Goal: Information Seeking & Learning: Understand process/instructions

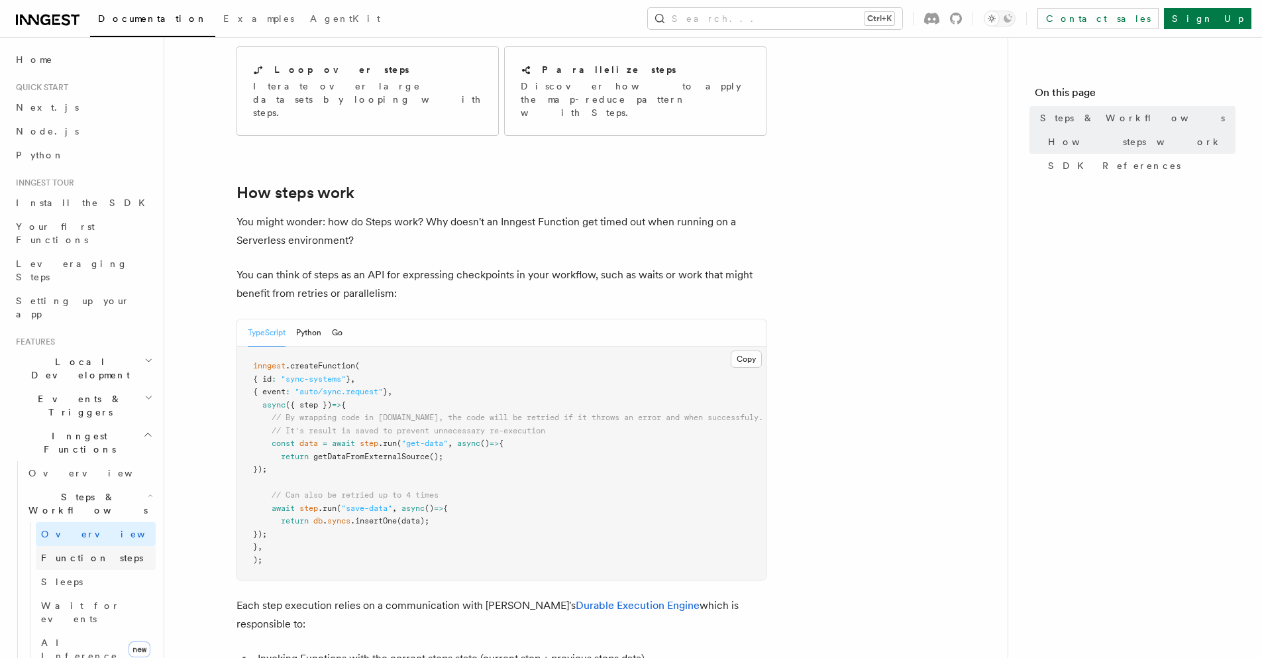
click at [83, 552] on span "Function steps" at bounding box center [92, 557] width 102 height 11
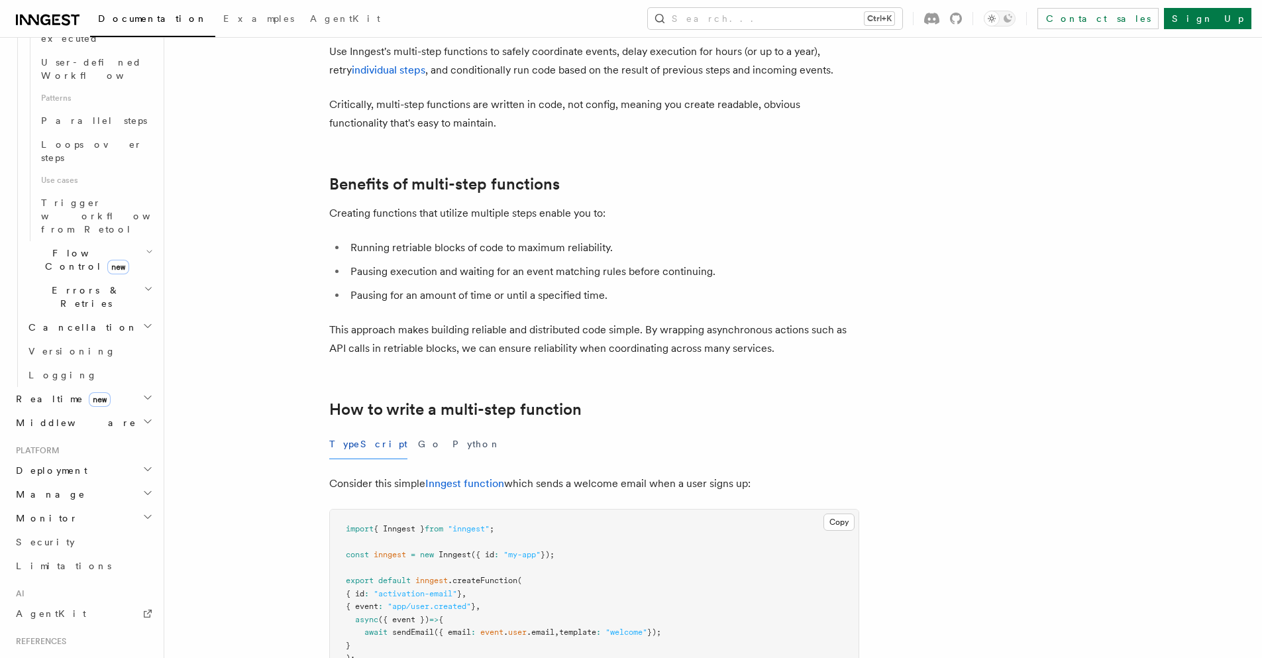
scroll to position [636, 0]
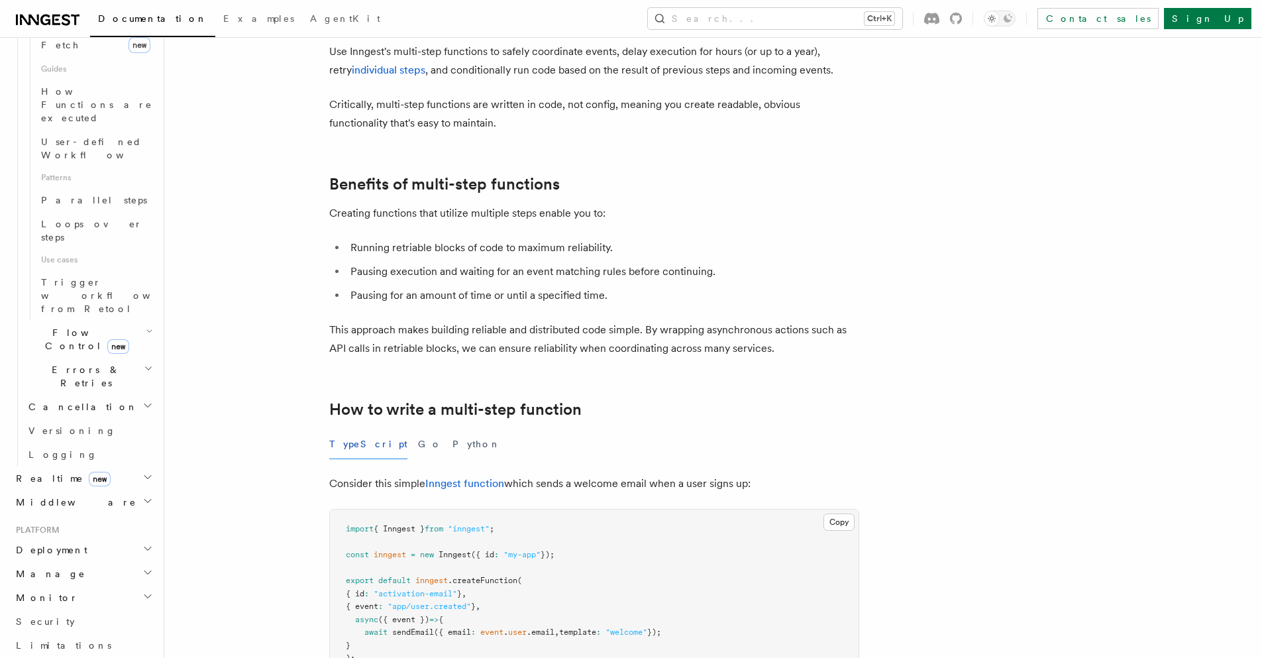
click at [100, 490] on h2 "Middleware" at bounding box center [83, 502] width 145 height 24
click at [83, 544] on span "Creating middleware" at bounding box center [84, 556] width 113 height 24
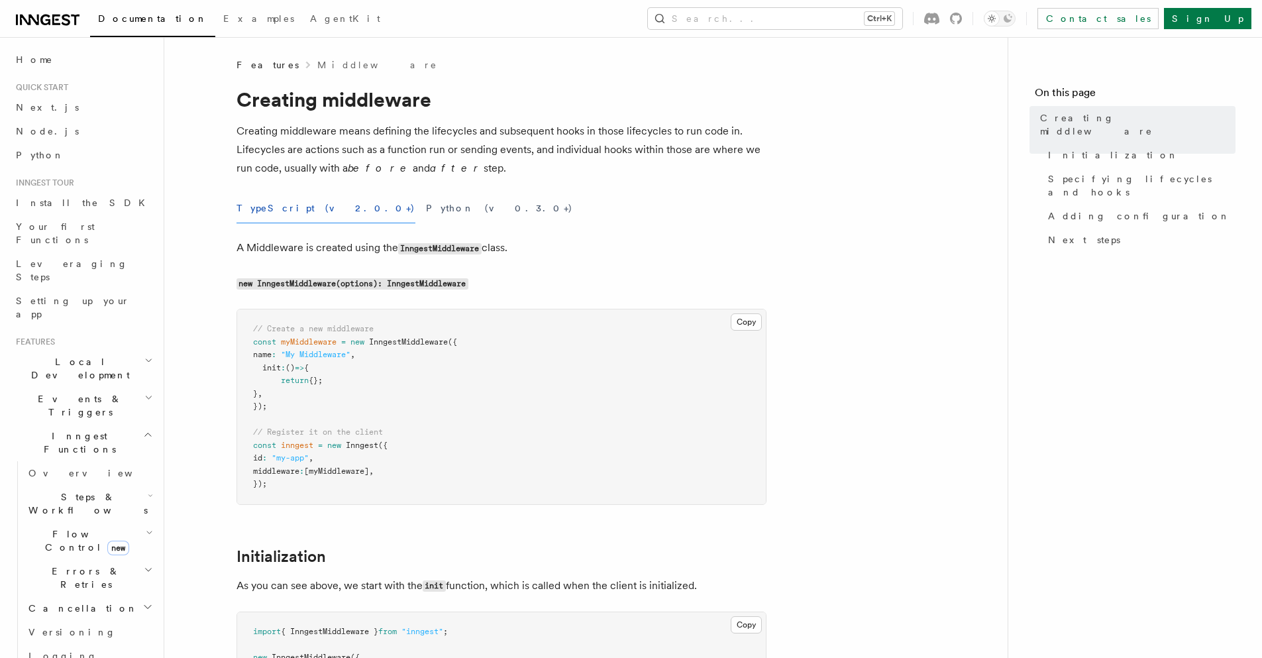
click at [113, 387] on h2 "Events & Triggers" at bounding box center [83, 405] width 145 height 37
click at [84, 604] on link "Direct invocation" at bounding box center [89, 622] width 132 height 37
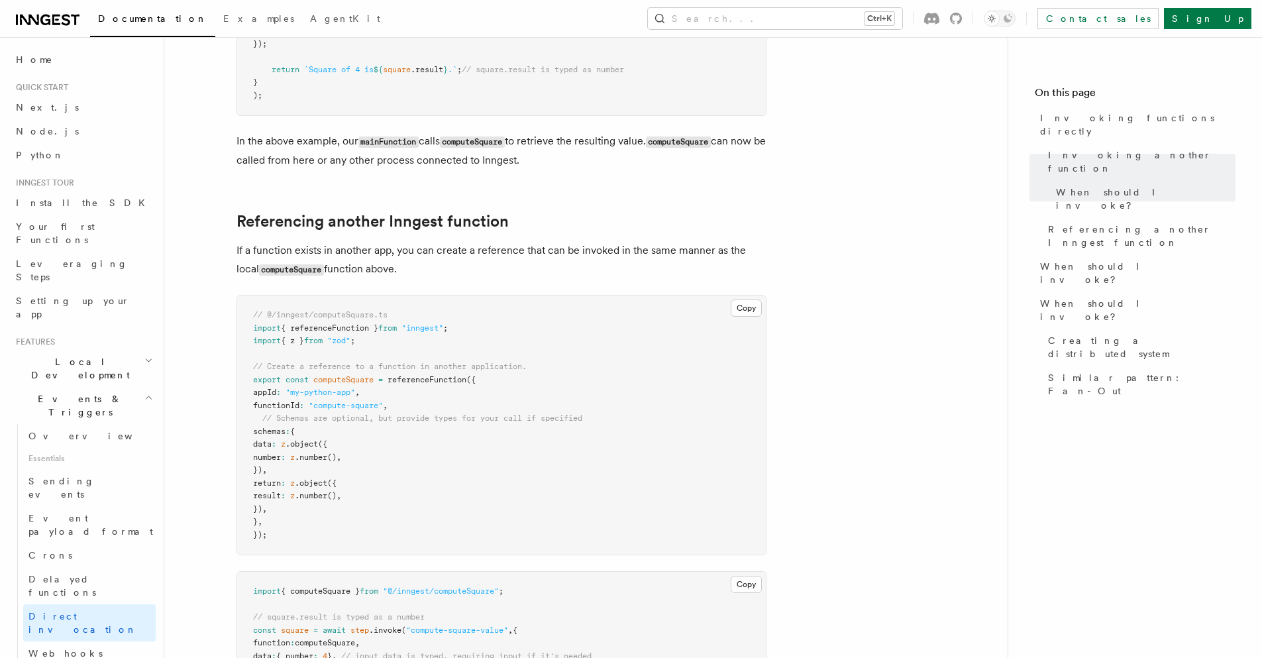
scroll to position [795, 0]
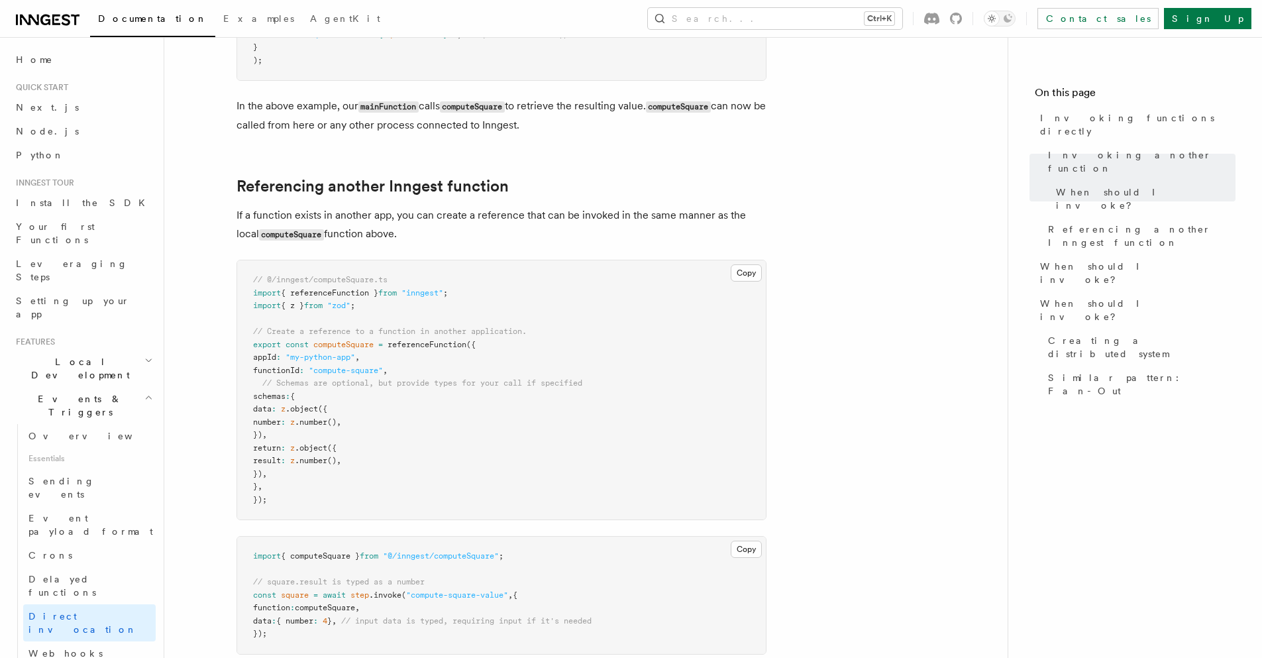
click at [350, 307] on span ""zod"" at bounding box center [338, 305] width 23 height 9
copy span "zod"
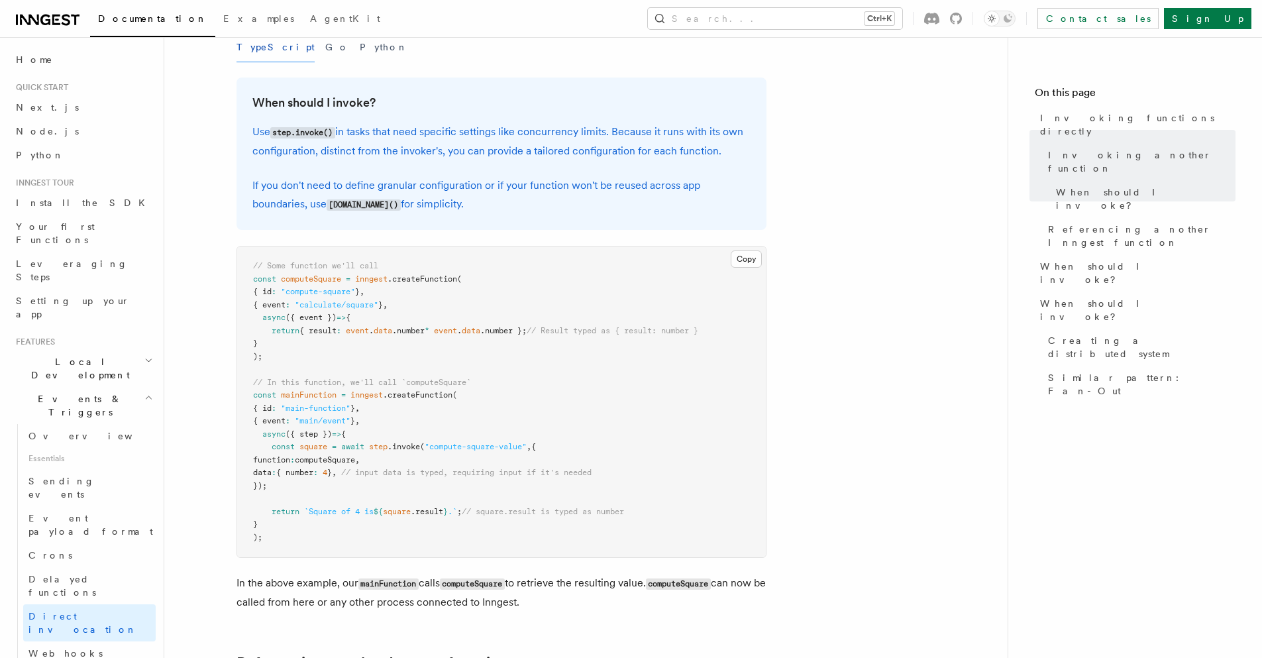
scroll to position [397, 0]
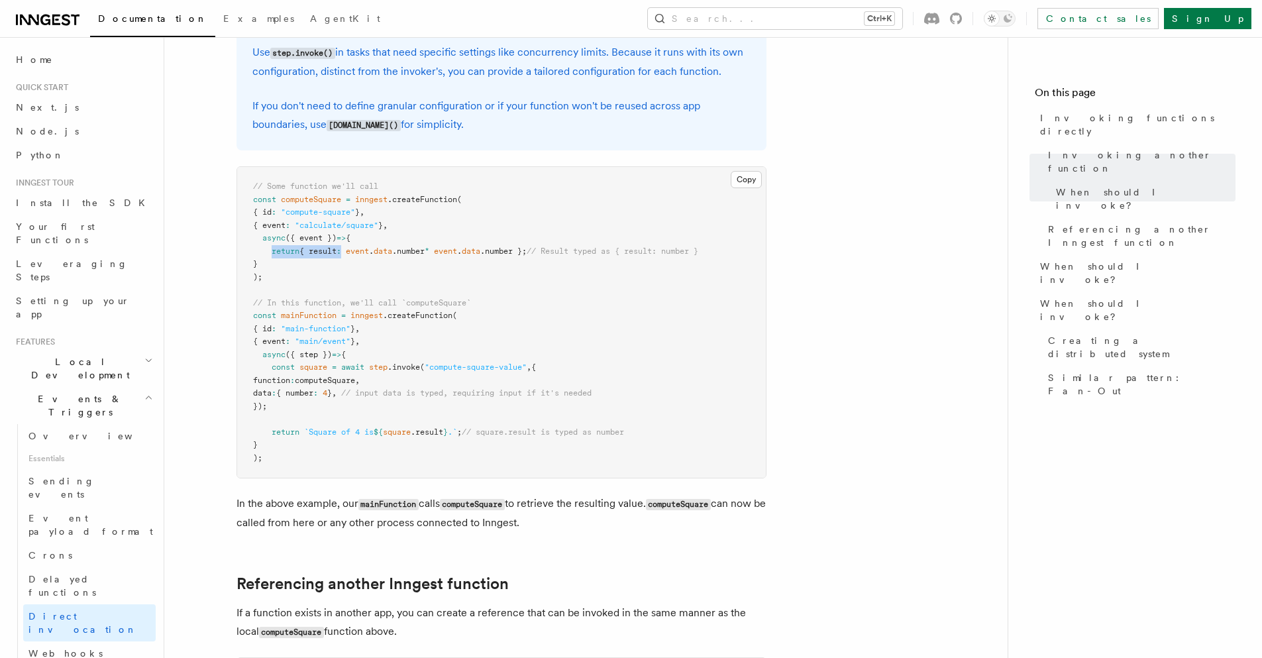
drag, startPoint x: 272, startPoint y: 252, endPoint x: 346, endPoint y: 248, distance: 74.9
click at [346, 248] on span "return { result : event . data .number * event . data .number }; // Result type…" at bounding box center [475, 250] width 445 height 9
copy span "return { result :"
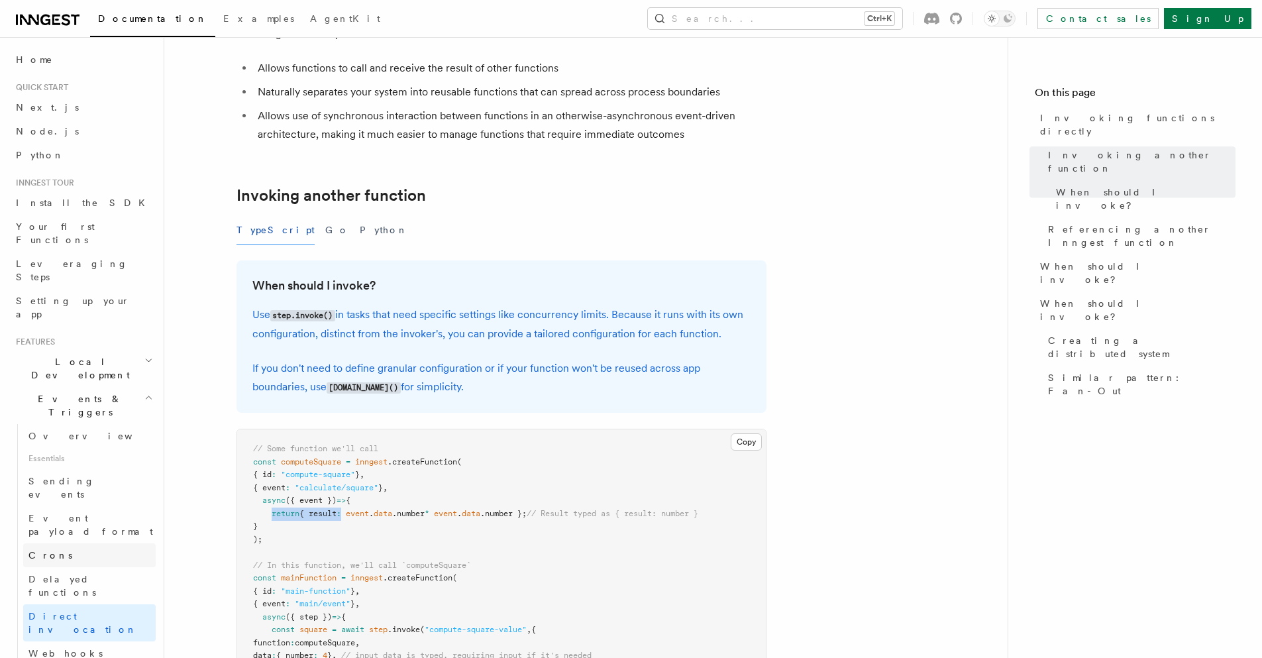
scroll to position [79, 0]
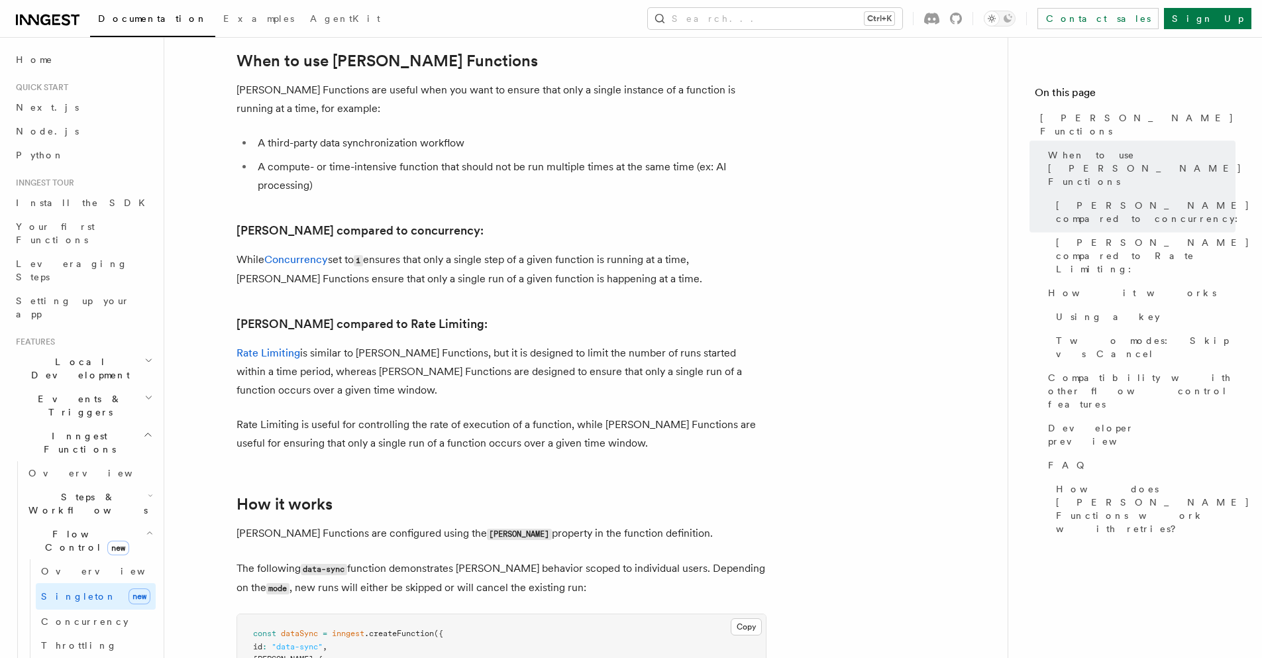
scroll to position [477, 0]
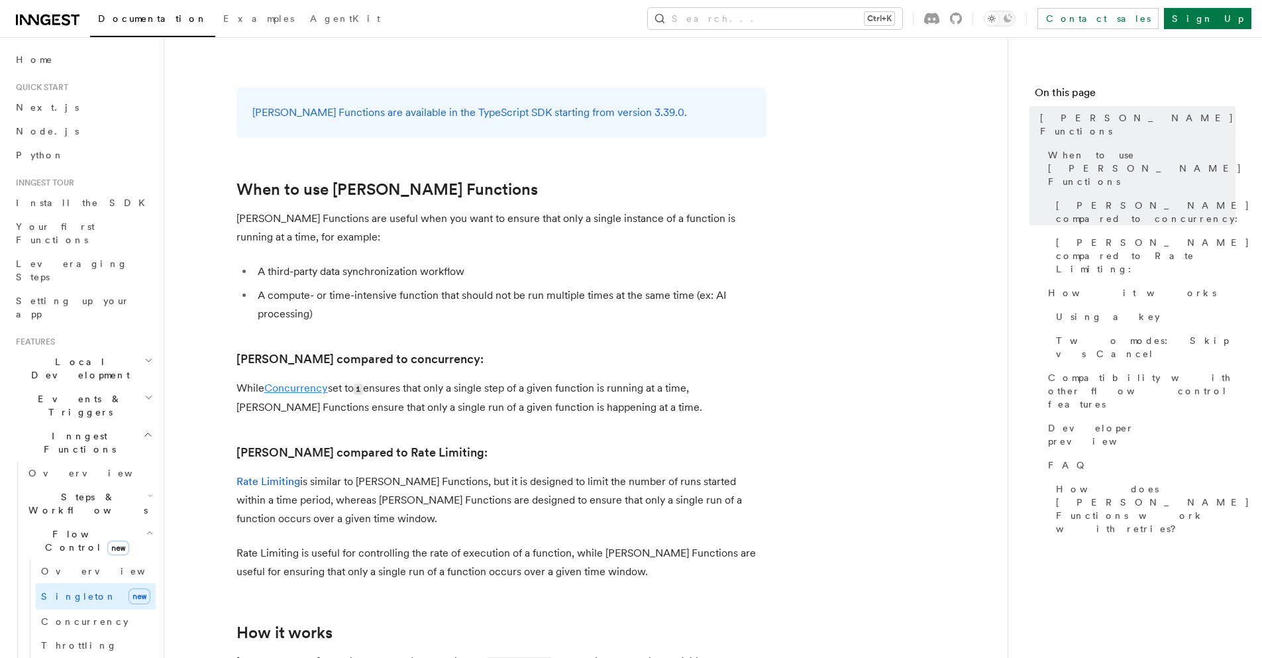
click at [302, 381] on link "Concurrency" at bounding box center [296, 387] width 64 height 13
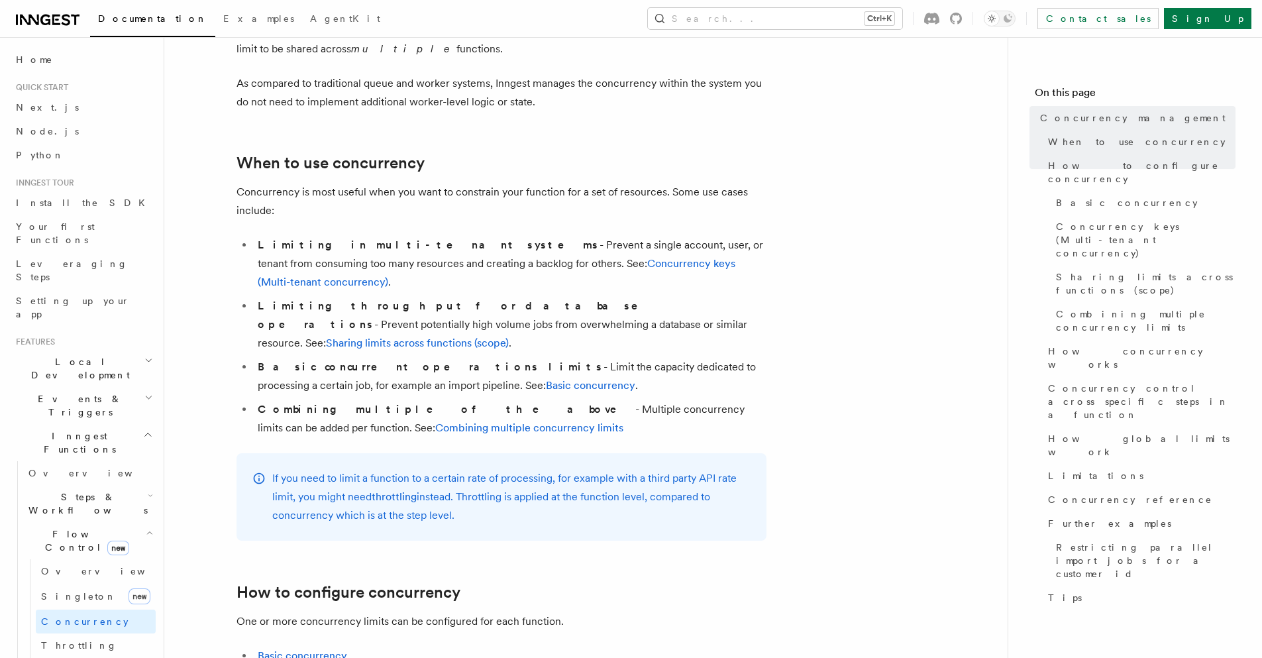
scroll to position [238, 0]
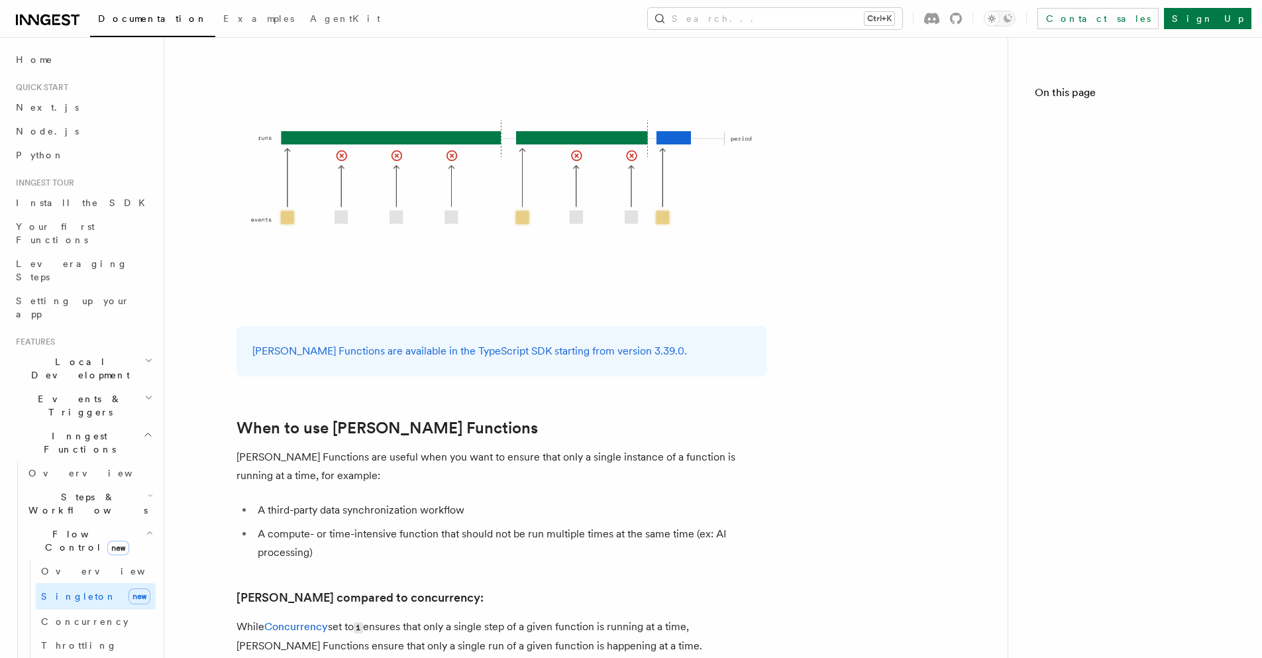
scroll to position [477, 0]
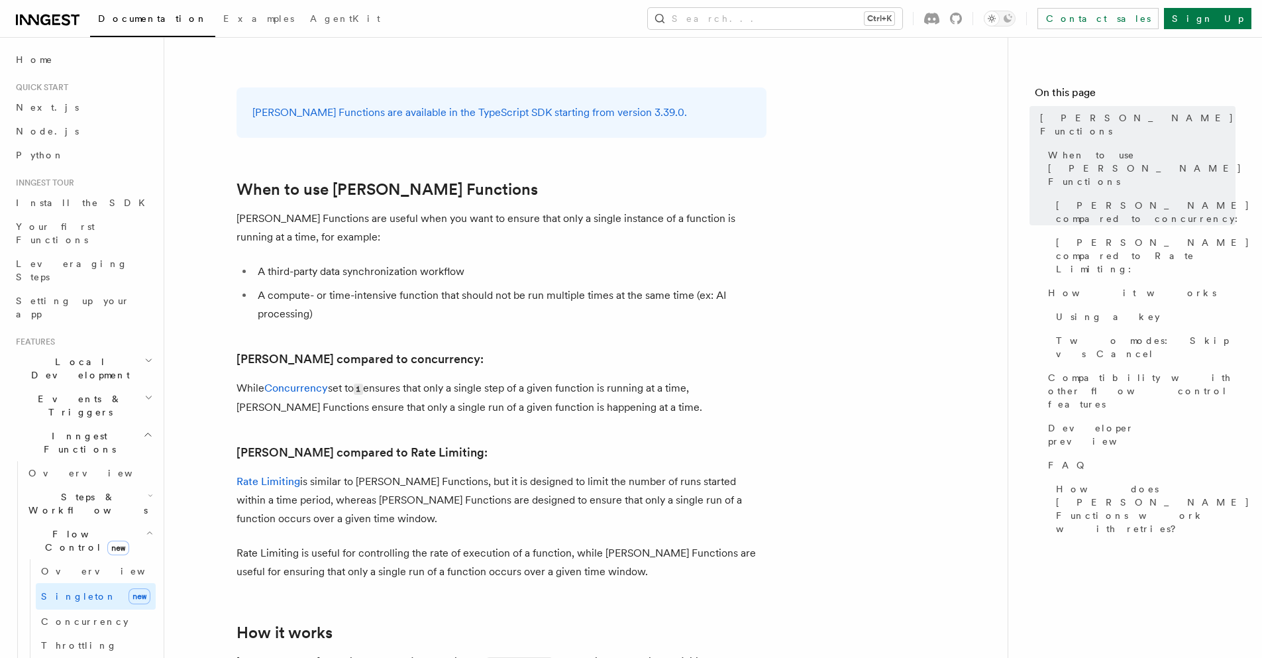
click at [334, 262] on li "A third-party data synchronization workflow" at bounding box center [510, 271] width 513 height 19
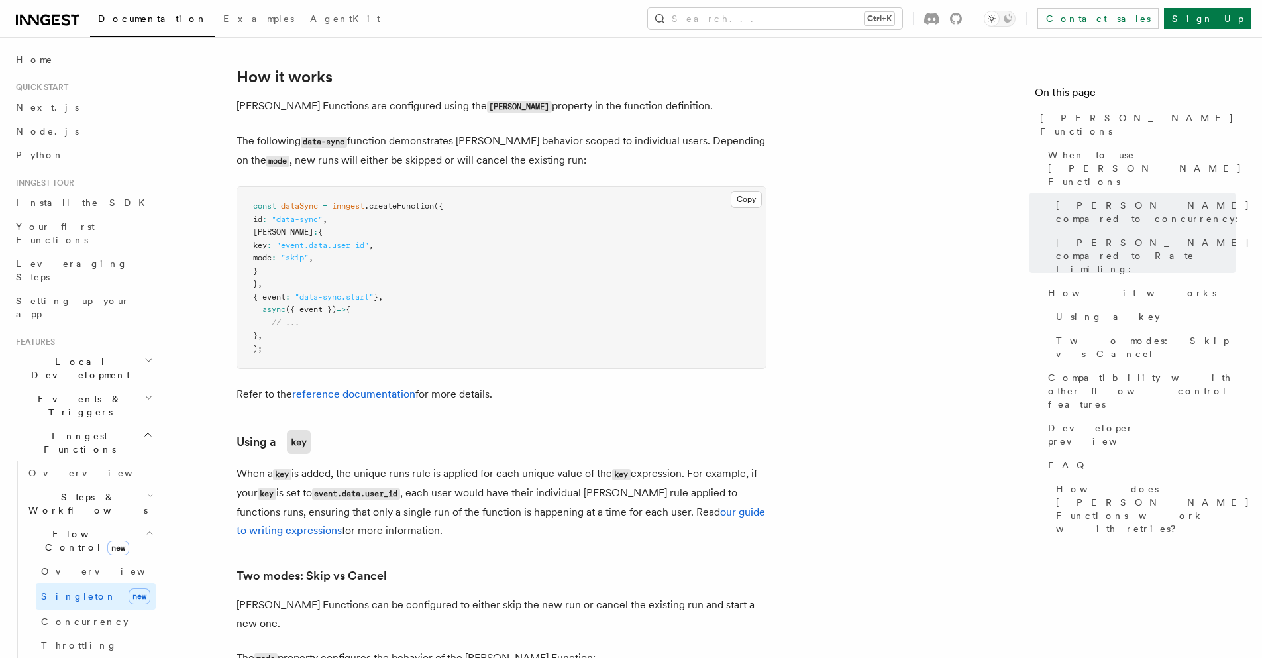
scroll to position [1033, 0]
drag, startPoint x: 286, startPoint y: 248, endPoint x: 216, endPoint y: 219, distance: 76.3
click at [216, 219] on article "Features Inngest Functions Flow Control Singleton Functions TypeScript v3.39.0+…" at bounding box center [585, 662] width 801 height 3275
copy code "singleton : { key : "event.data.user_id" , mode : "skip" , }"
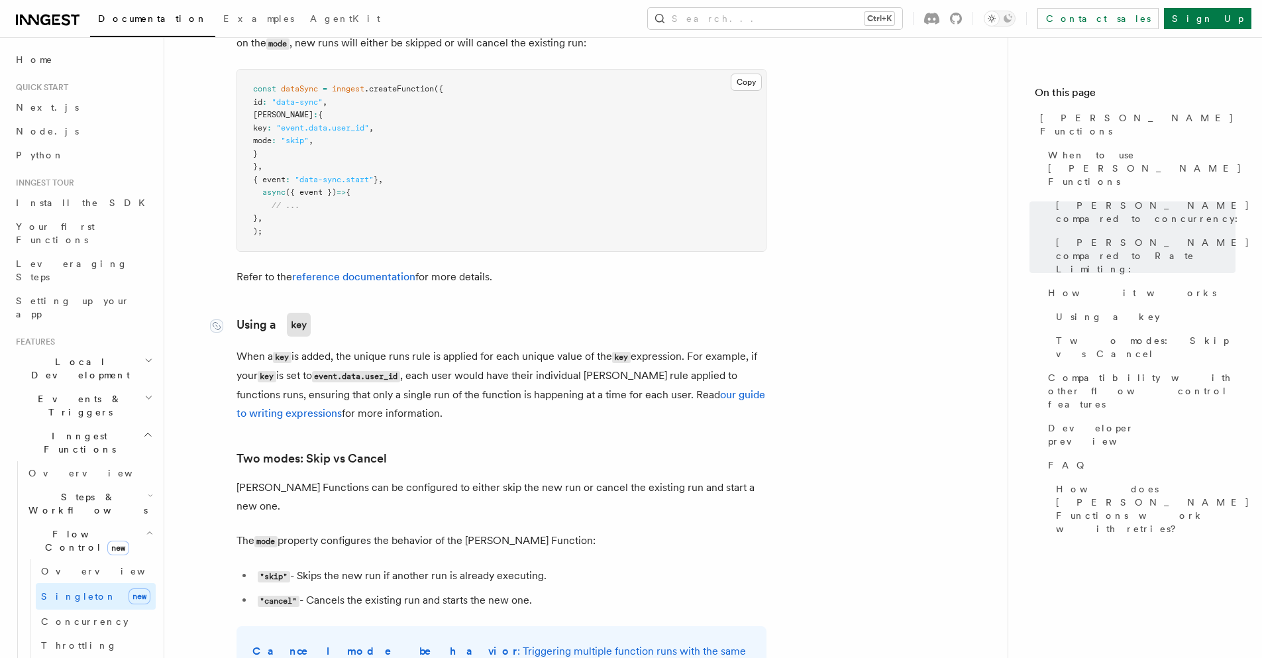
scroll to position [1113, 0]
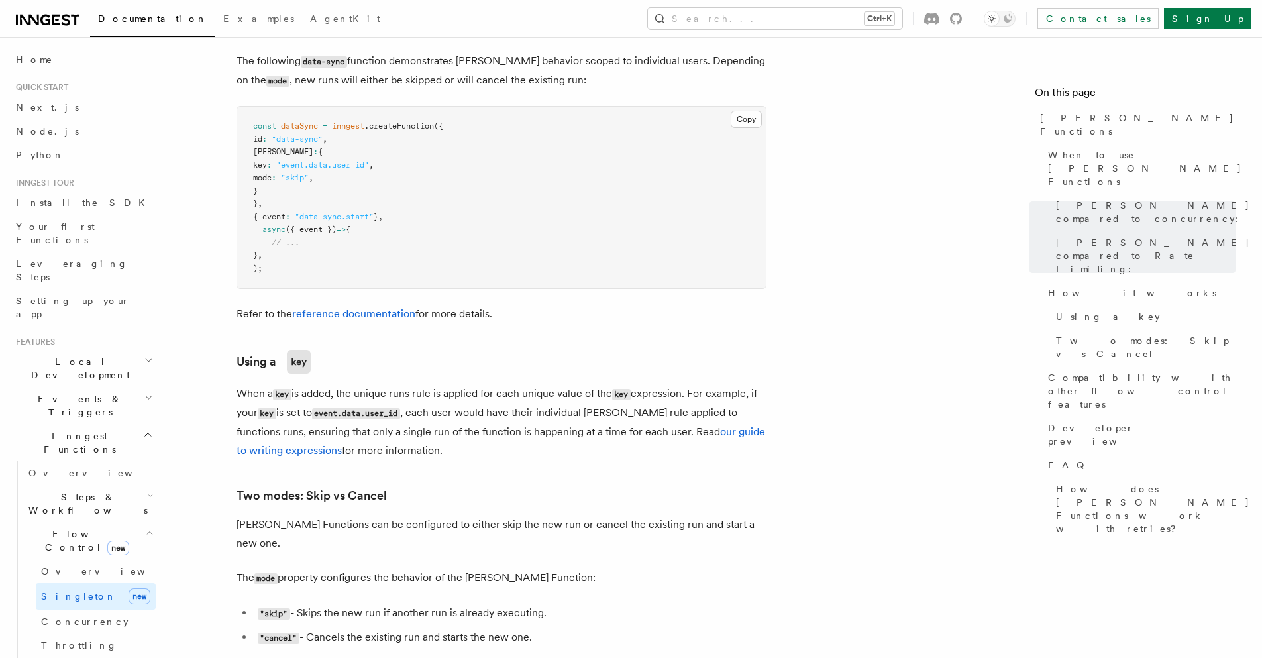
click at [462, 109] on pre "const dataSync = inngest .createFunction ({ id : "data-sync" , singleton : { ke…" at bounding box center [501, 197] width 529 height 181
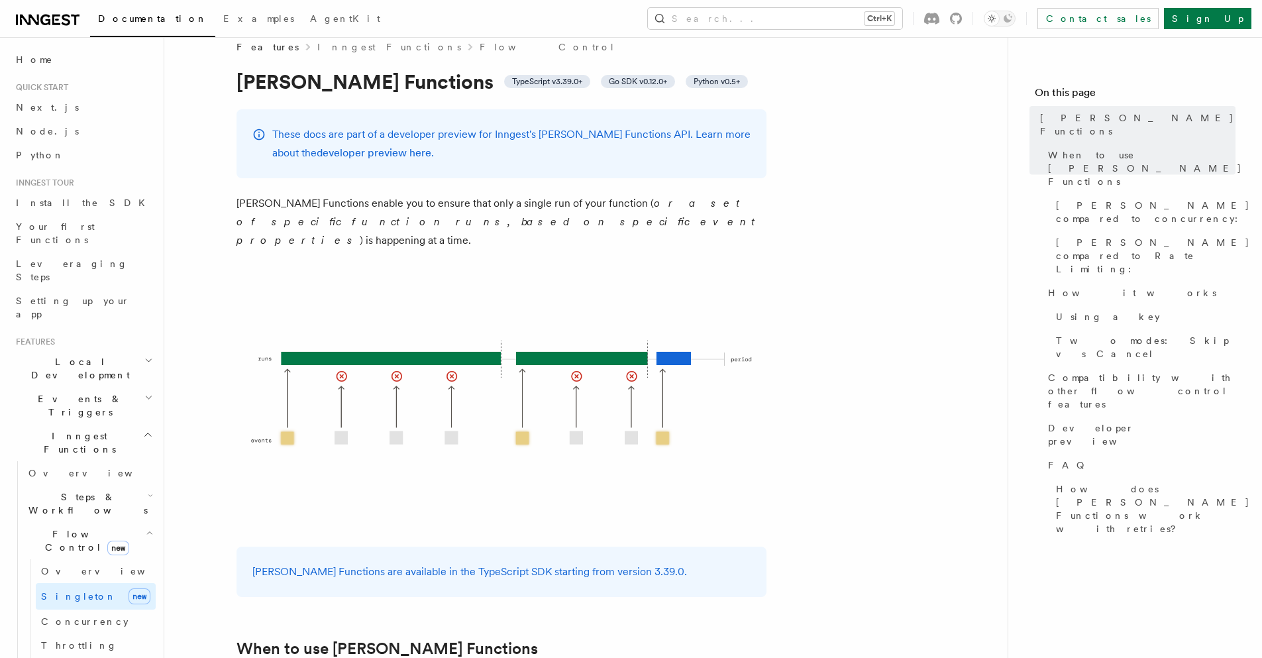
scroll to position [0, 0]
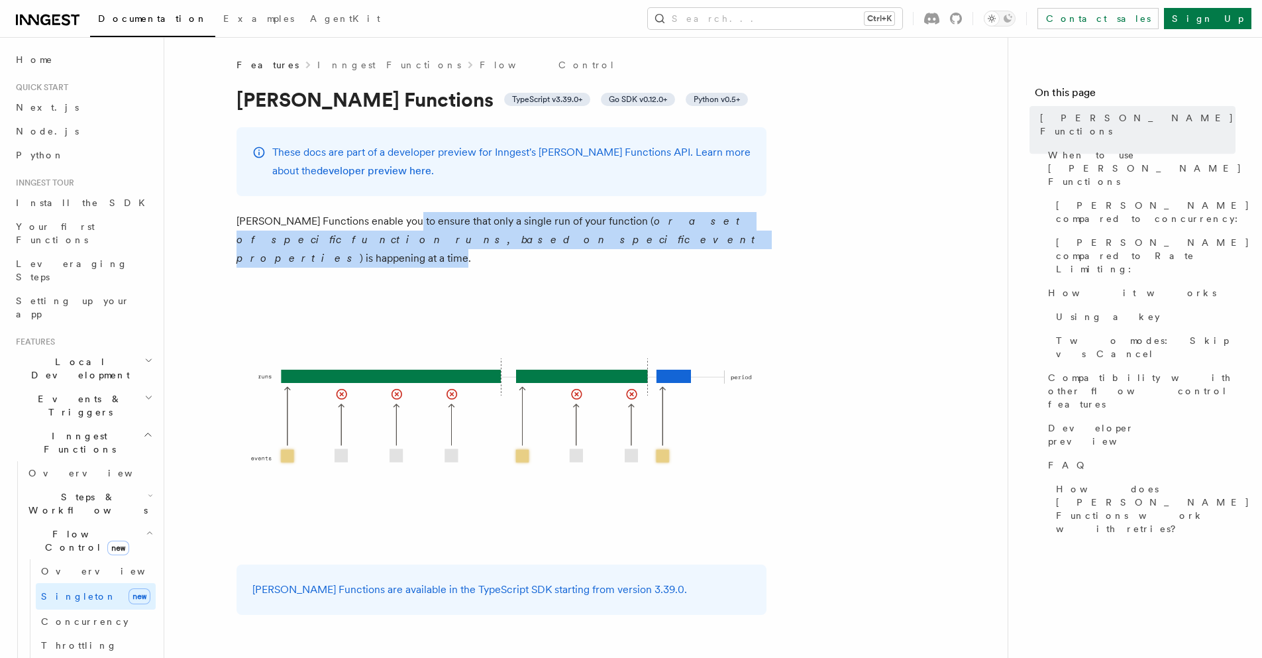
drag, startPoint x: 397, startPoint y: 221, endPoint x: 503, endPoint y: 240, distance: 107.6
click at [503, 240] on p "Singleton Functions enable you to ensure that only a single run of your functio…" at bounding box center [501, 240] width 530 height 56
copy p "ensure that only a single run of your function ( or a set of specific function …"
